Goal: Navigation & Orientation: Find specific page/section

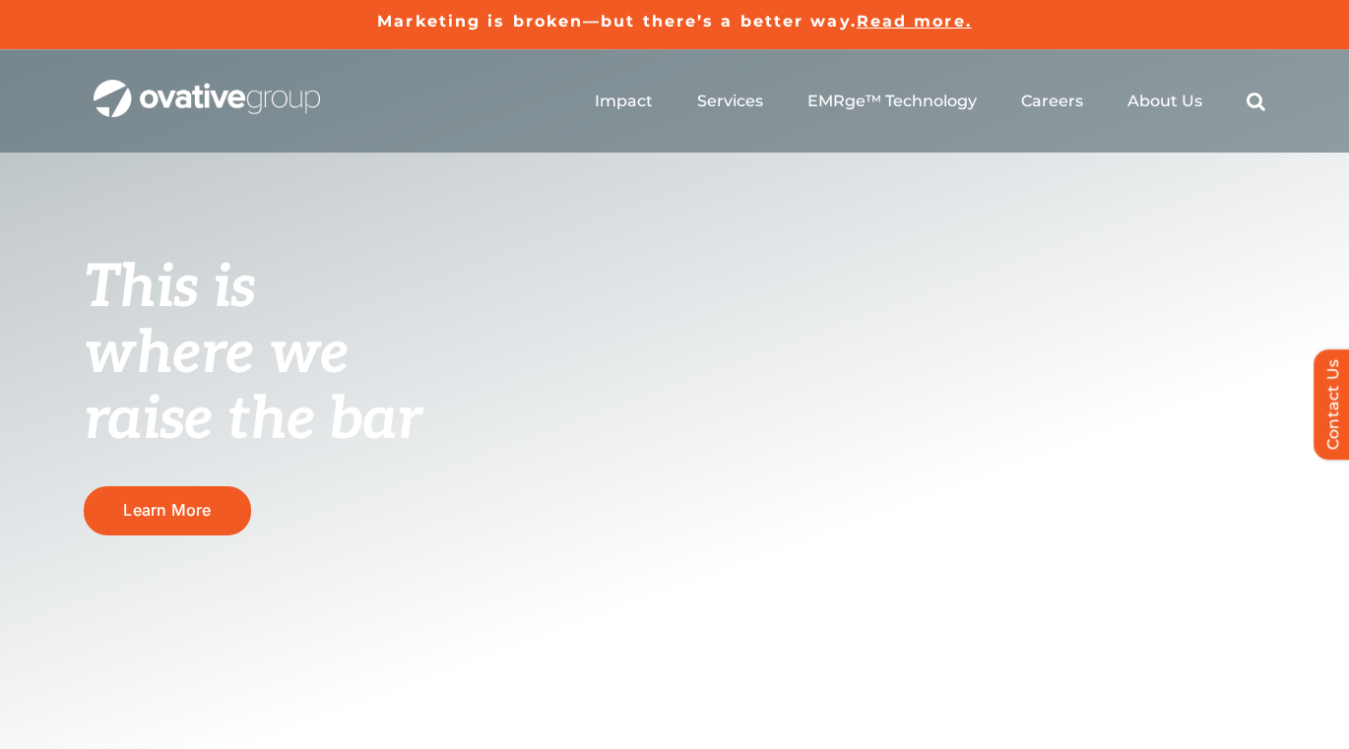
click at [952, 85] on ul "Impact Expert Insights Case Studies Awards & Press Services Media Measurement C…" at bounding box center [930, 101] width 670 height 63
click at [956, 105] on span "EMRge™ Technology" at bounding box center [891, 101] width 169 height 20
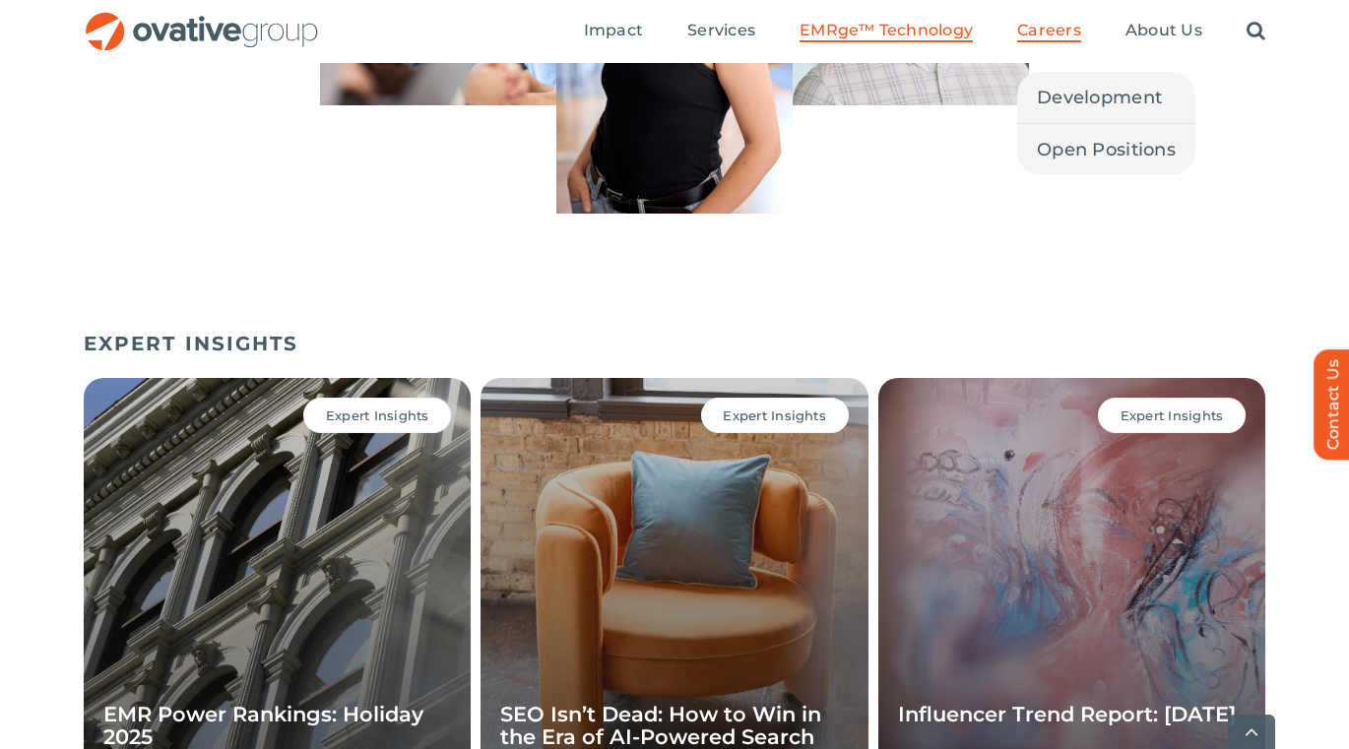
scroll to position [6753, 0]
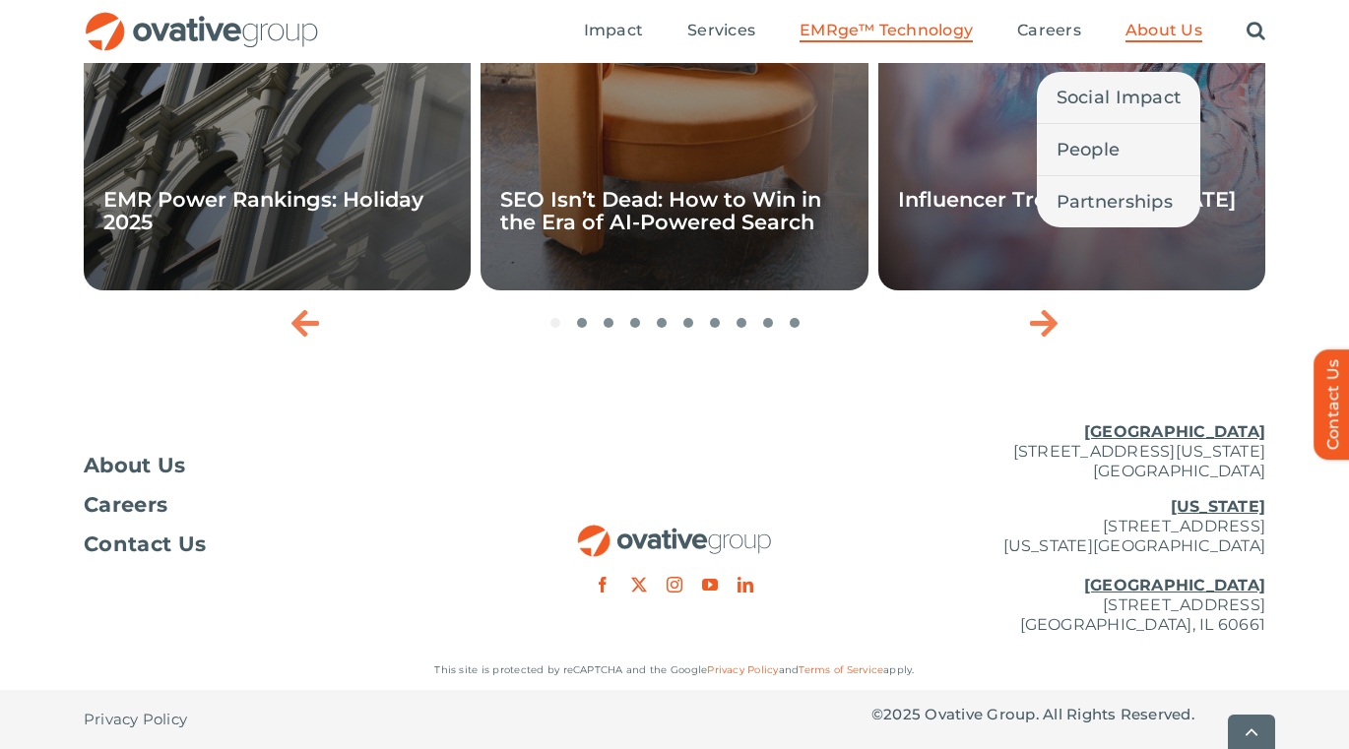
click at [1138, 28] on span "About Us" at bounding box center [1163, 31] width 77 height 20
